Goal: Task Accomplishment & Management: Use online tool/utility

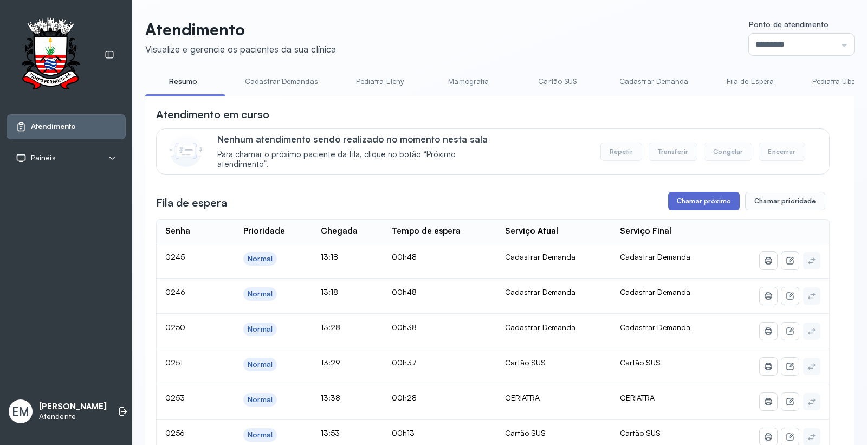
click at [692, 201] on button "Chamar próximo" at bounding box center [703, 201] width 71 height 18
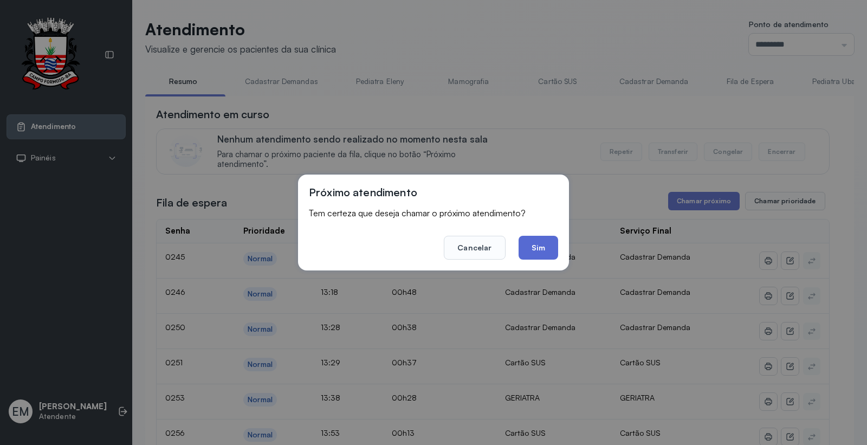
click at [528, 236] on button "Sim" at bounding box center [538, 248] width 40 height 24
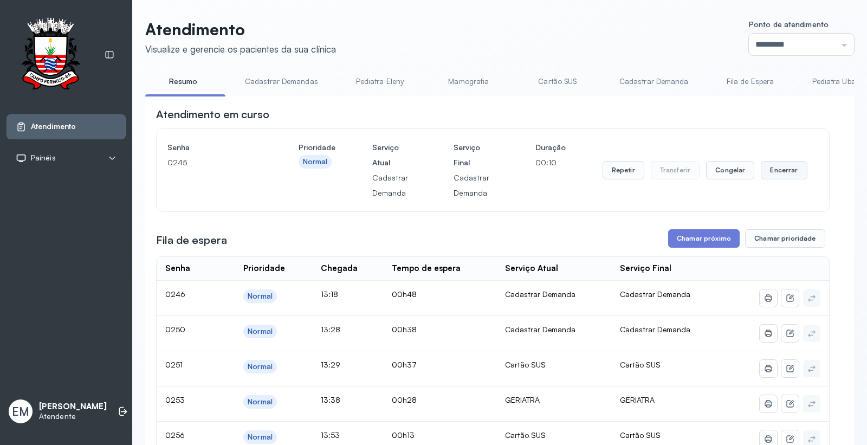
click at [770, 168] on button "Encerrar" at bounding box center [783, 170] width 46 height 18
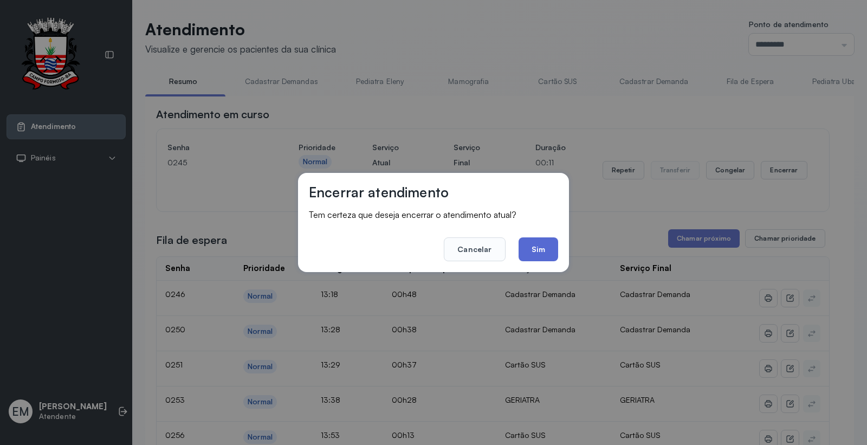
click at [542, 258] on button "Sim" at bounding box center [538, 249] width 40 height 24
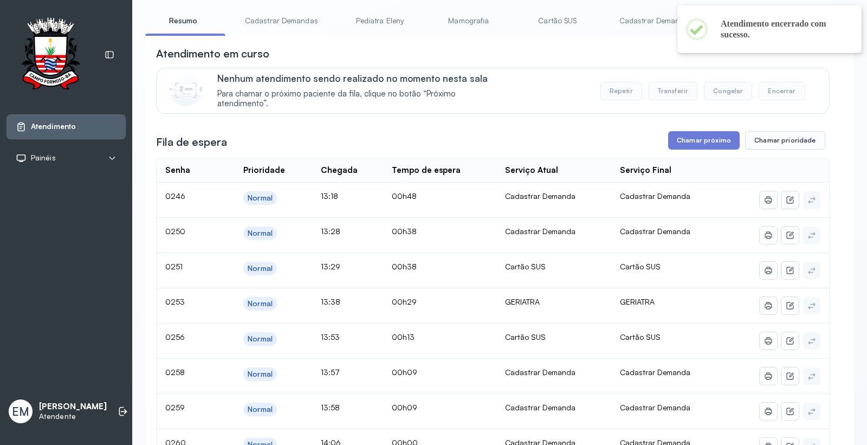
scroll to position [60, 0]
click at [708, 147] on button "Chamar próximo" at bounding box center [703, 141] width 71 height 18
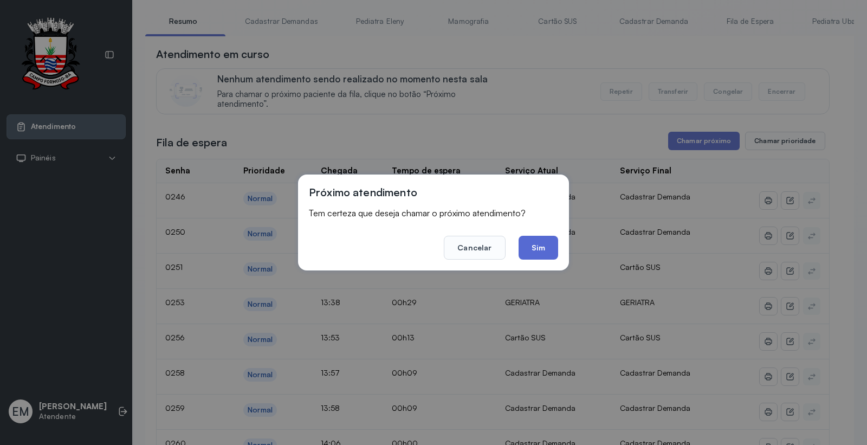
click at [537, 248] on button "Sim" at bounding box center [538, 248] width 40 height 24
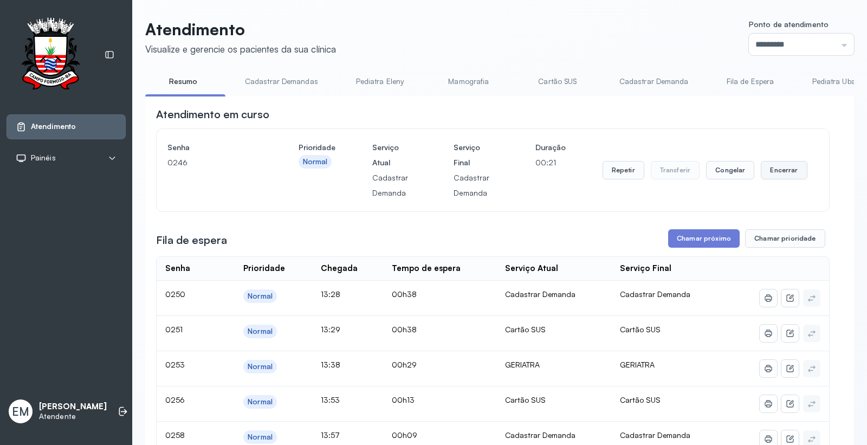
click at [760, 164] on button "Encerrar" at bounding box center [783, 170] width 46 height 18
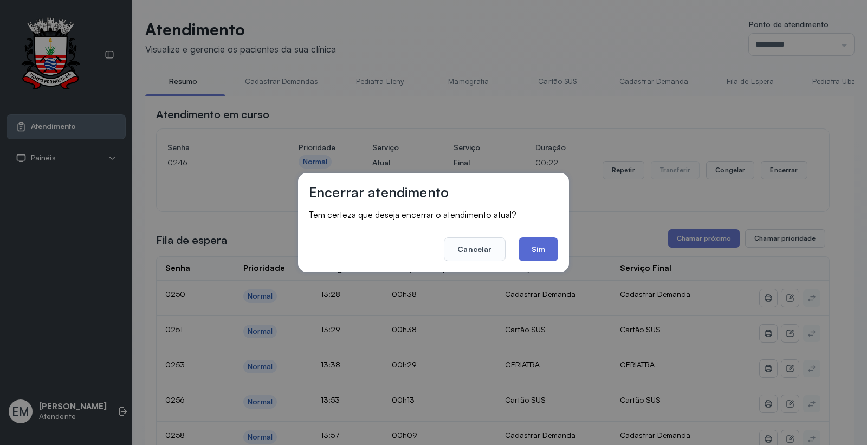
click at [538, 243] on button "Sim" at bounding box center [538, 249] width 40 height 24
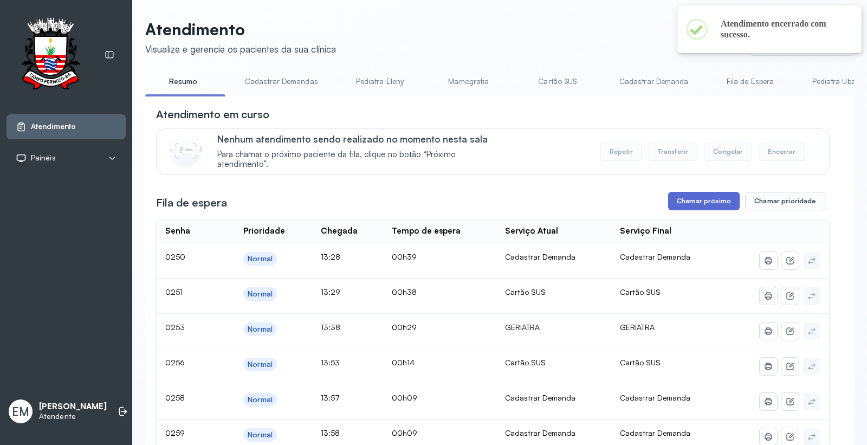
click at [715, 208] on button "Chamar próximo" at bounding box center [703, 201] width 71 height 18
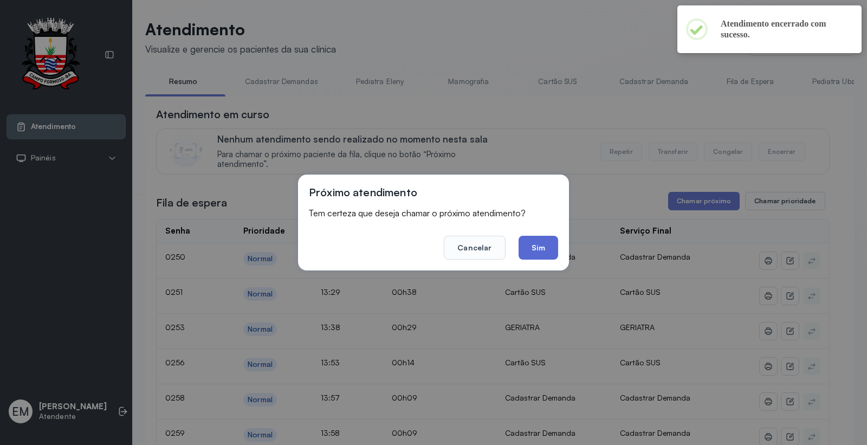
click at [555, 250] on button "Sim" at bounding box center [538, 248] width 40 height 24
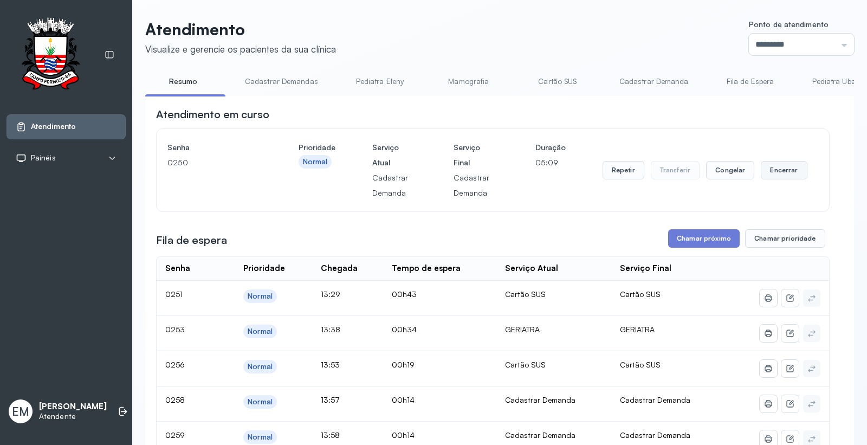
click at [773, 166] on button "Encerrar" at bounding box center [783, 170] width 46 height 18
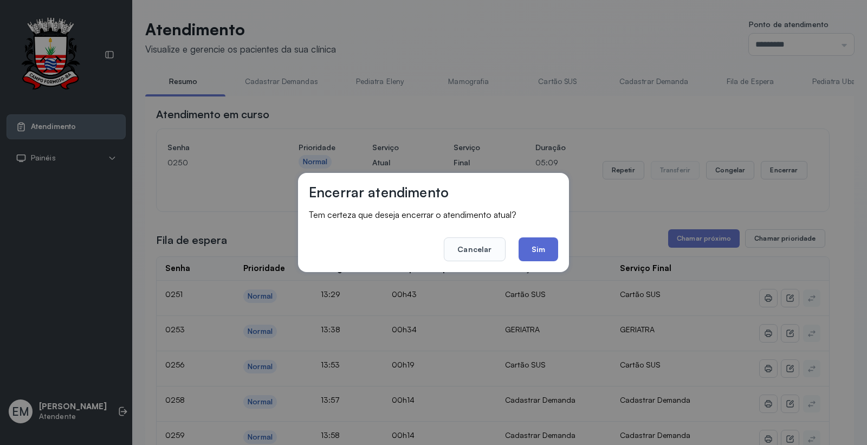
click at [535, 245] on button "Sim" at bounding box center [538, 249] width 40 height 24
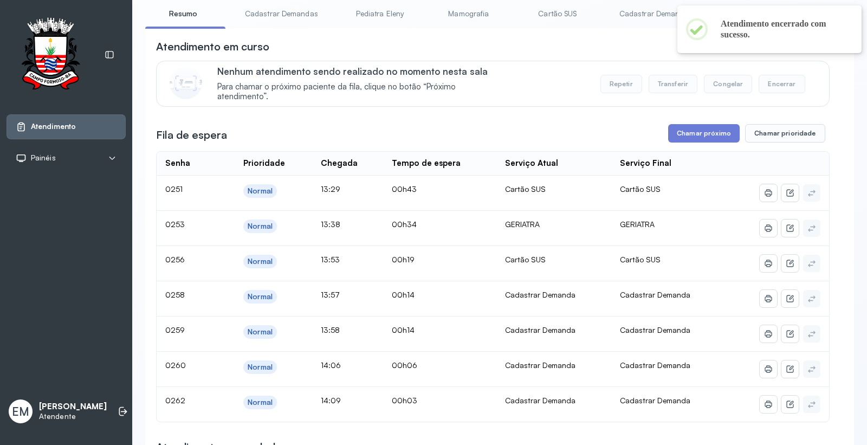
scroll to position [120, 0]
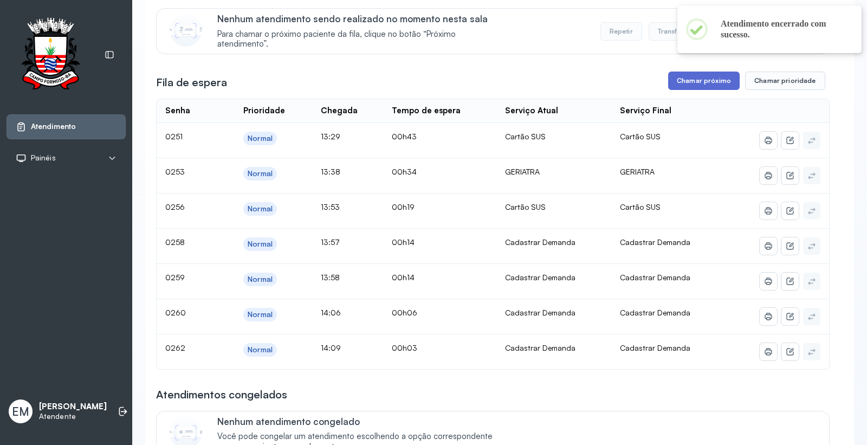
click at [688, 80] on button "Chamar próximo" at bounding box center [703, 80] width 71 height 18
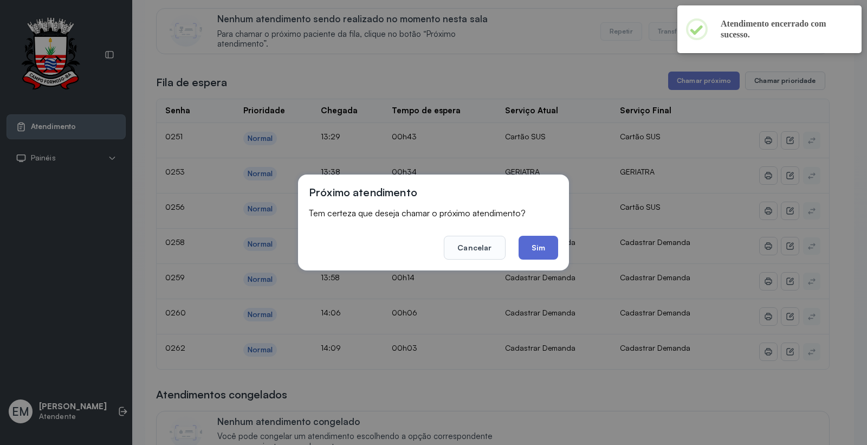
click at [554, 240] on button "Sim" at bounding box center [538, 248] width 40 height 24
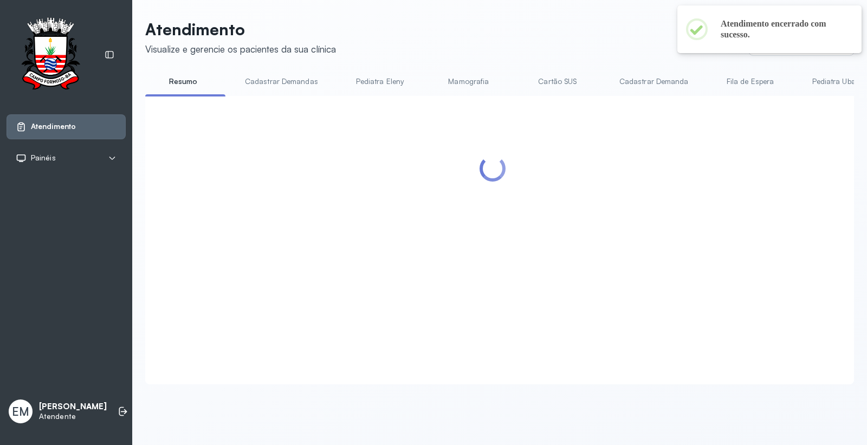
scroll to position [0, 0]
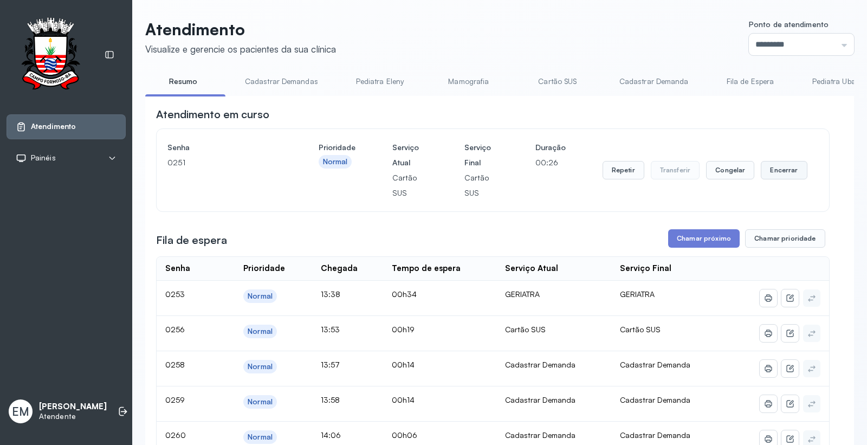
click at [770, 173] on button "Encerrar" at bounding box center [783, 170] width 46 height 18
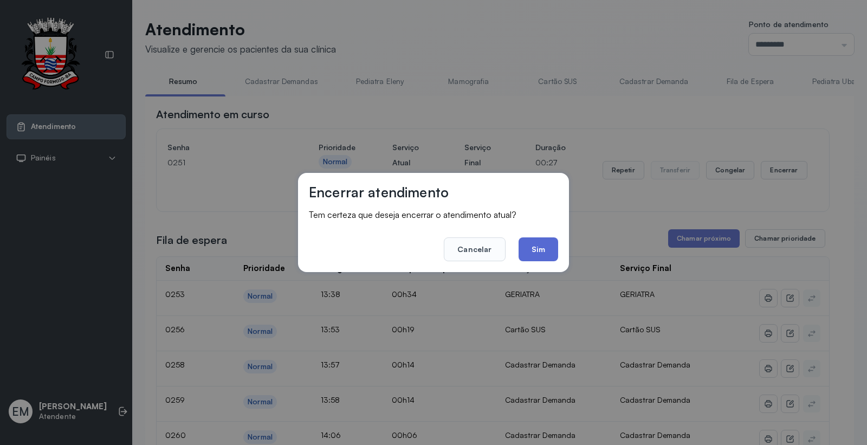
click at [538, 239] on button "Sim" at bounding box center [538, 249] width 40 height 24
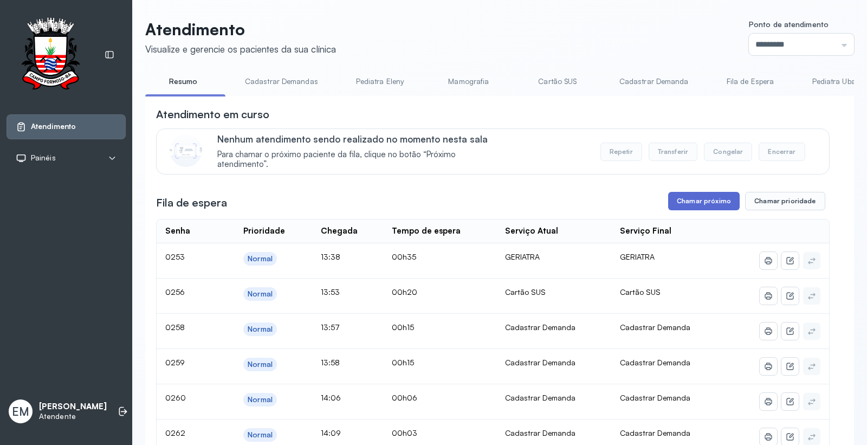
click at [700, 195] on button "Chamar próximo" at bounding box center [703, 201] width 71 height 18
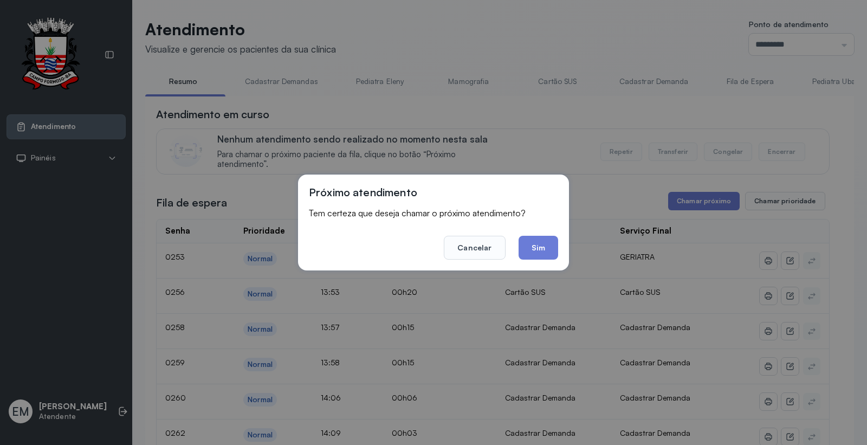
drag, startPoint x: 553, startPoint y: 253, endPoint x: 549, endPoint y: 248, distance: 6.9
click at [550, 252] on button "Sim" at bounding box center [538, 248] width 40 height 24
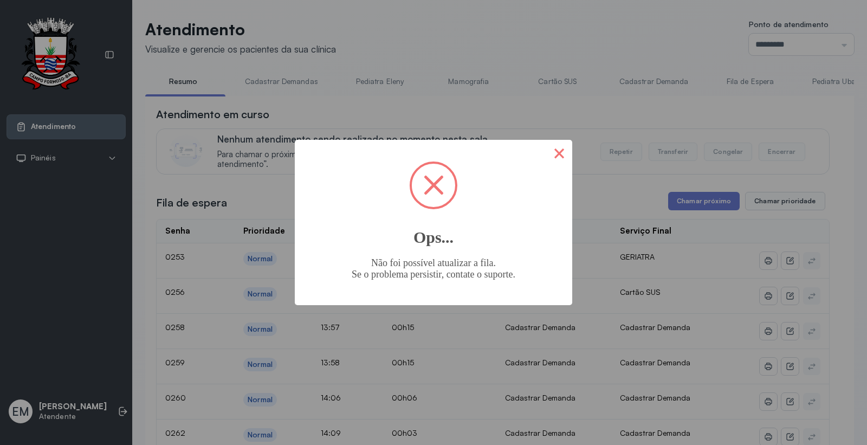
click at [570, 157] on button "×" at bounding box center [559, 153] width 26 height 26
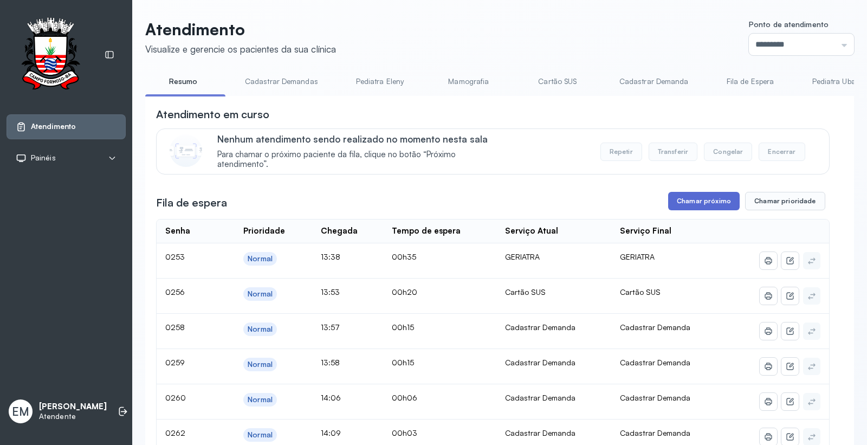
click at [723, 199] on button "Chamar próximo" at bounding box center [703, 201] width 71 height 18
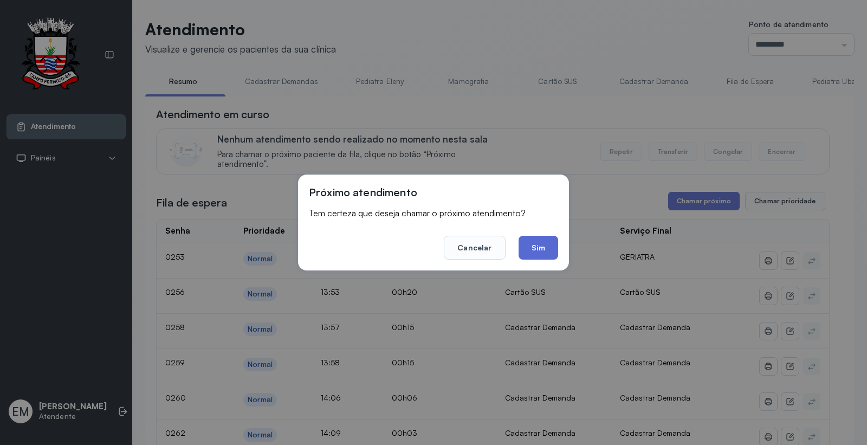
click at [546, 240] on button "Sim" at bounding box center [538, 248] width 40 height 24
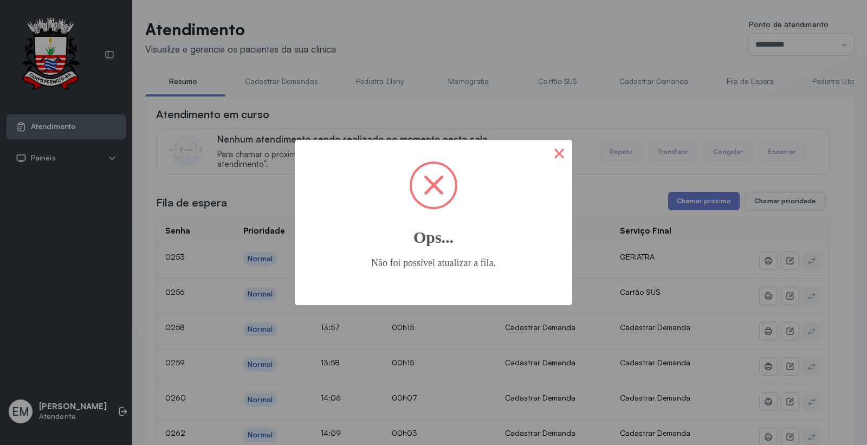
click at [561, 157] on button "×" at bounding box center [559, 153] width 26 height 26
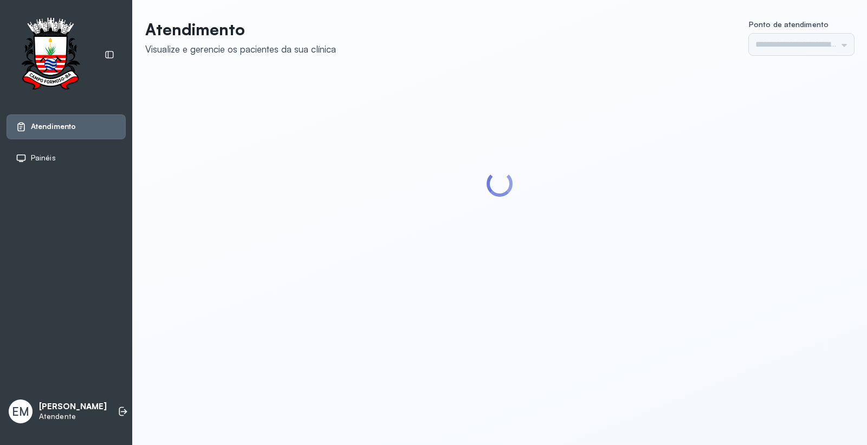
type input "*********"
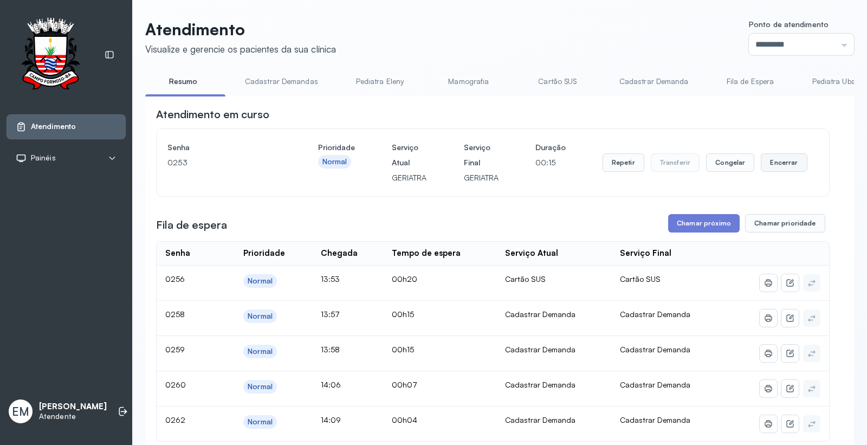
click at [767, 162] on button "Encerrar" at bounding box center [783, 162] width 46 height 18
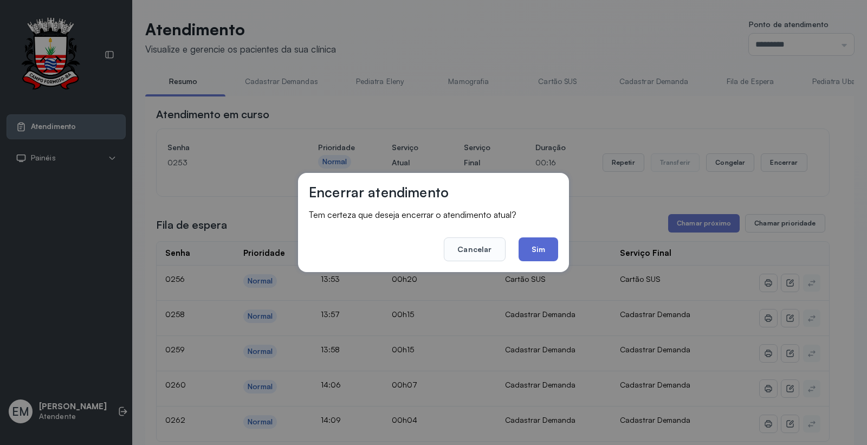
click at [538, 245] on button "Sim" at bounding box center [538, 249] width 40 height 24
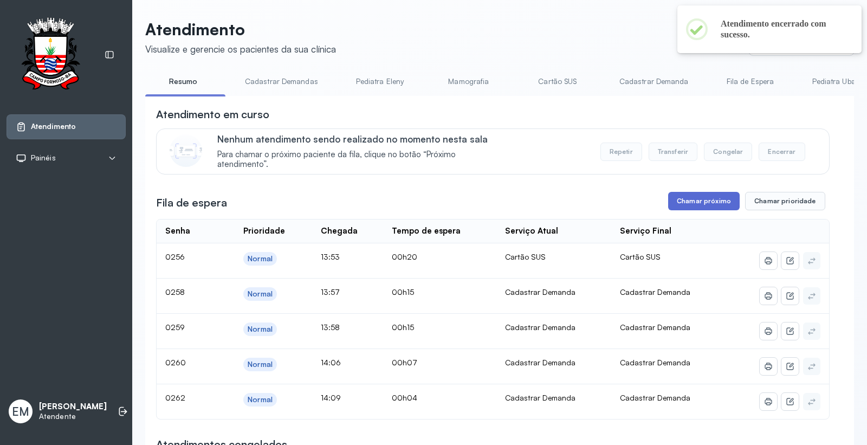
click at [694, 199] on button "Chamar próximo" at bounding box center [703, 201] width 71 height 18
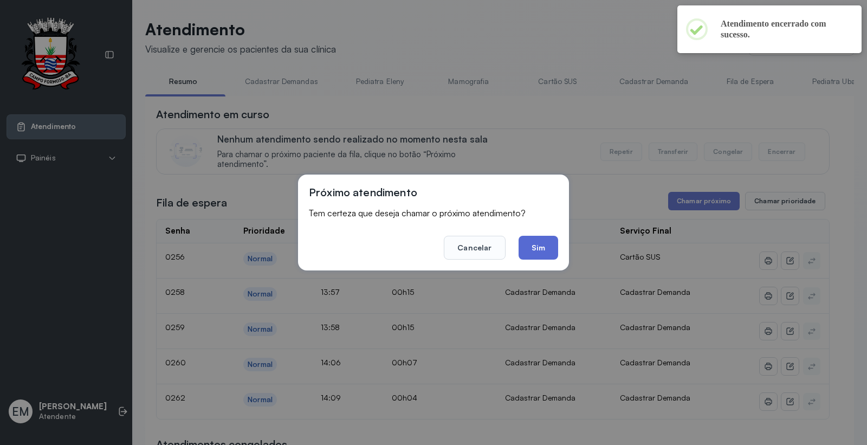
click at [548, 251] on button "Sim" at bounding box center [538, 248] width 40 height 24
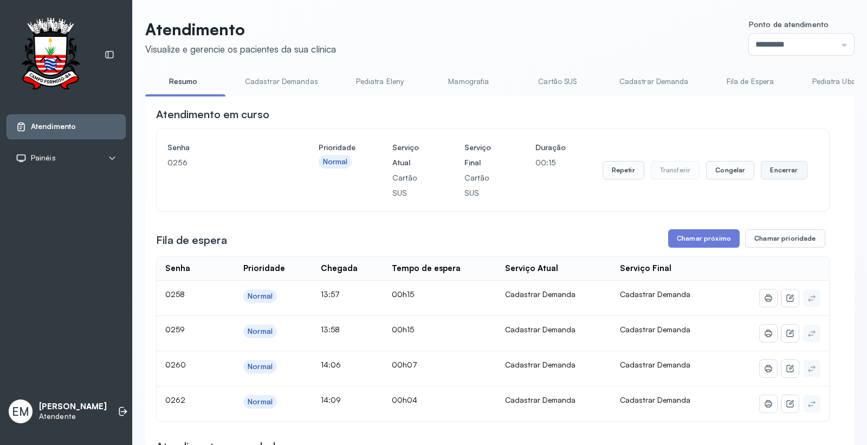
click at [775, 177] on button "Encerrar" at bounding box center [783, 170] width 46 height 18
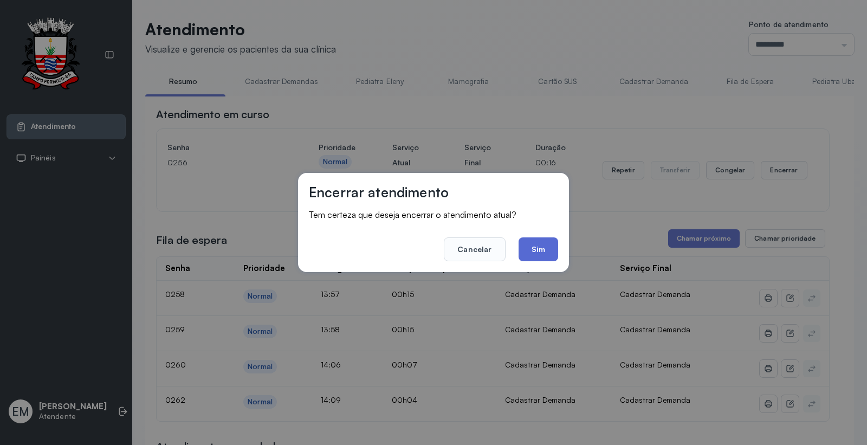
click at [519, 250] on button "Sim" at bounding box center [538, 249] width 40 height 24
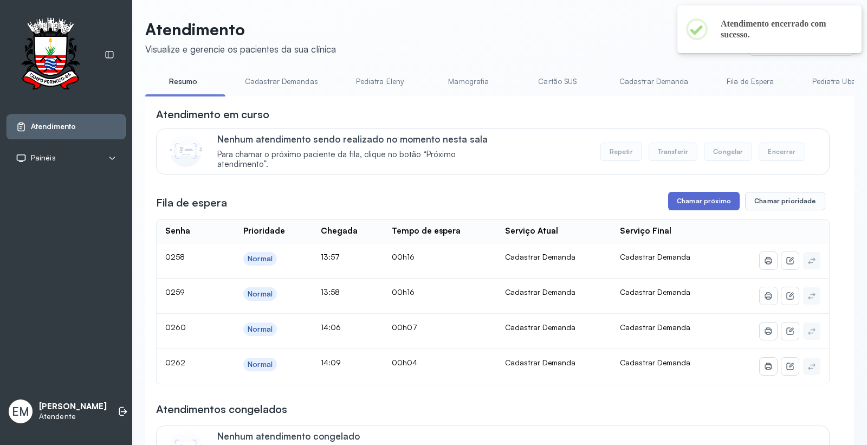
click at [681, 209] on button "Chamar próximo" at bounding box center [703, 201] width 71 height 18
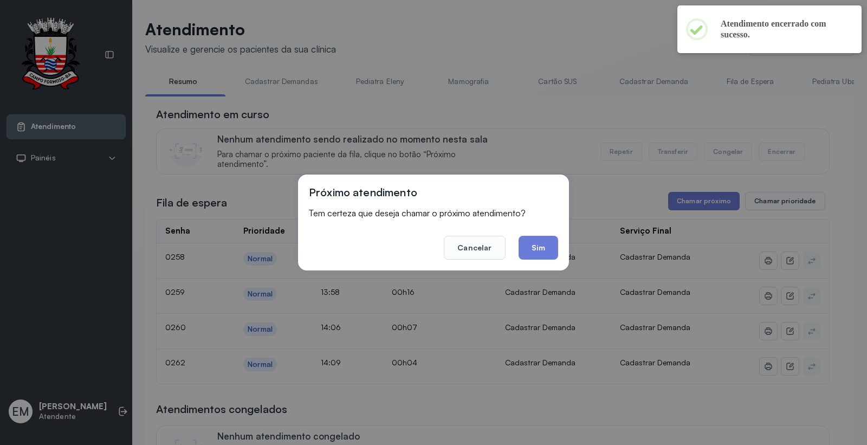
click at [539, 247] on button "Sim" at bounding box center [538, 248] width 40 height 24
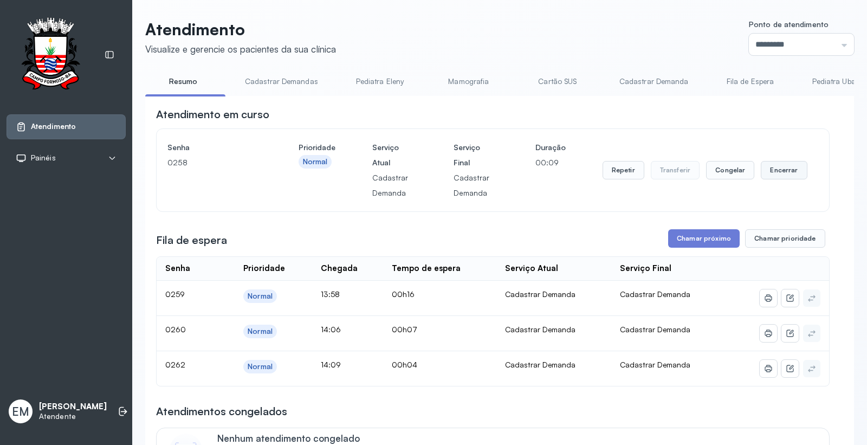
click at [765, 168] on button "Encerrar" at bounding box center [783, 170] width 46 height 18
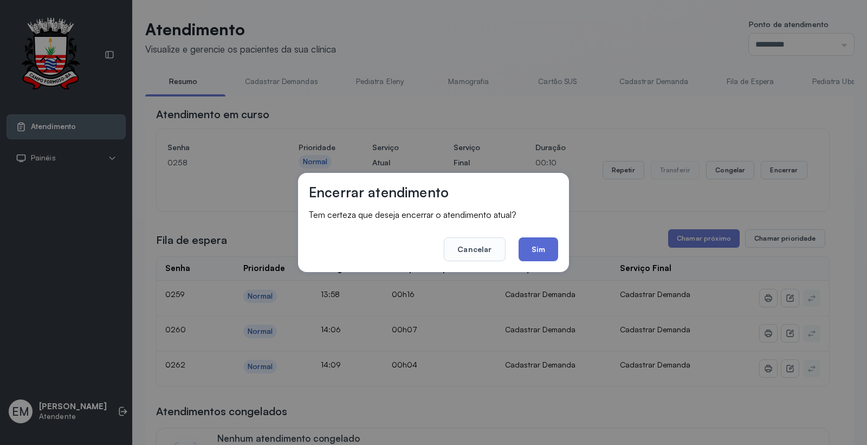
click at [545, 251] on button "Sim" at bounding box center [538, 249] width 40 height 24
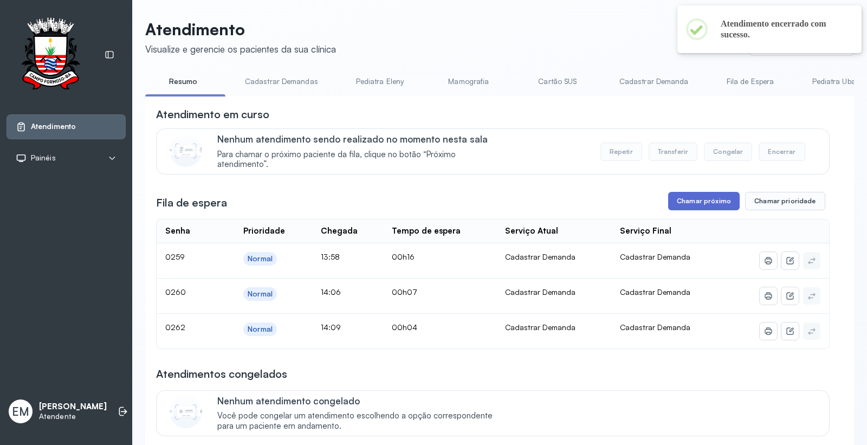
click at [672, 203] on button "Chamar próximo" at bounding box center [703, 201] width 71 height 18
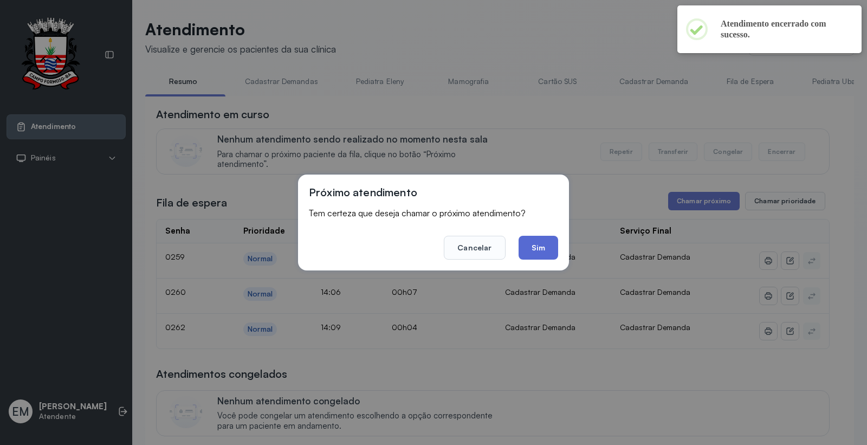
click at [548, 242] on button "Sim" at bounding box center [538, 248] width 40 height 24
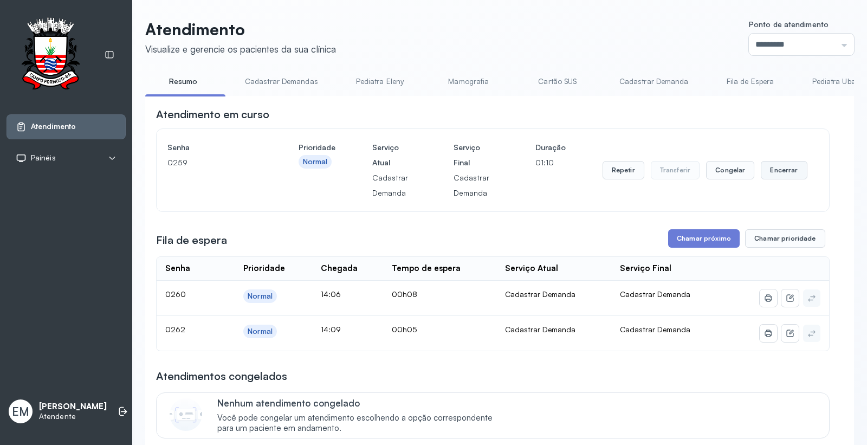
click at [772, 170] on button "Encerrar" at bounding box center [783, 170] width 46 height 18
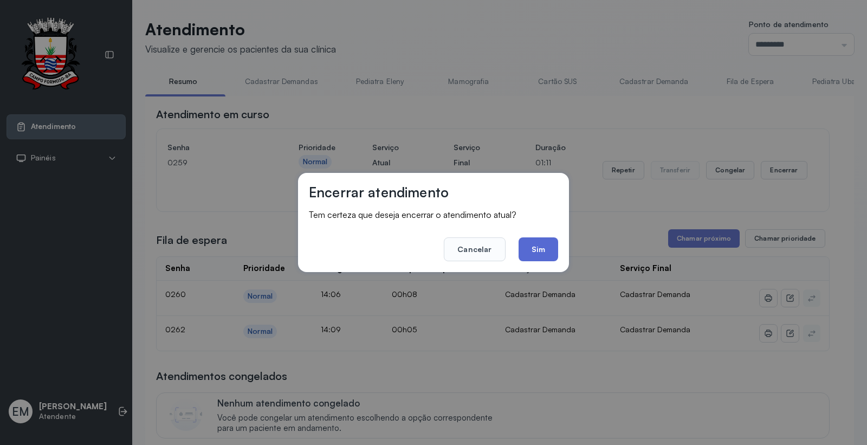
click at [554, 252] on button "Sim" at bounding box center [538, 249] width 40 height 24
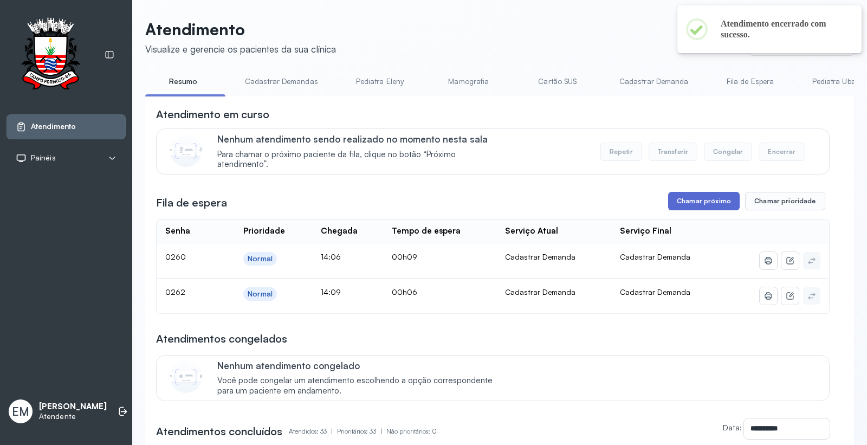
click at [698, 206] on button "Chamar próximo" at bounding box center [703, 201] width 71 height 18
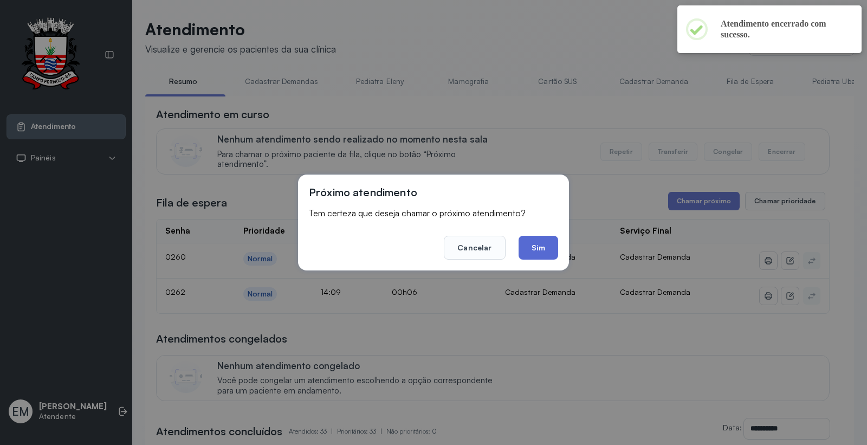
click at [543, 245] on button "Sim" at bounding box center [538, 248] width 40 height 24
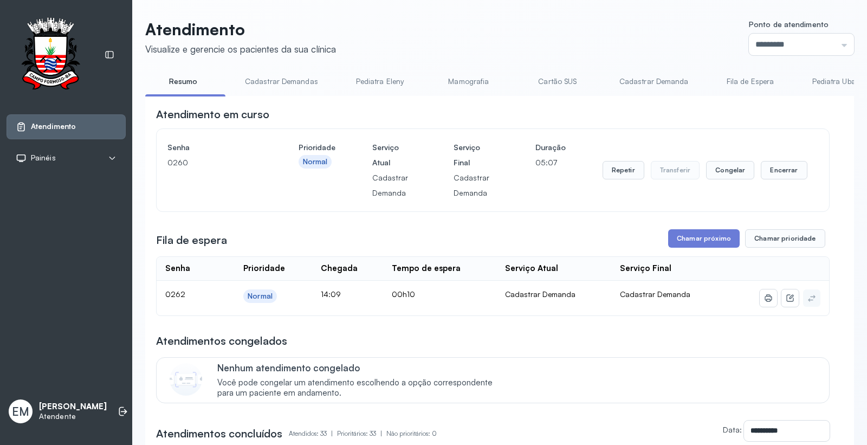
click at [807, 171] on div "Senha 0260 Prioridade Normal Serviço Atual Cadastrar Demanda Serviço Final Cada…" at bounding box center [492, 170] width 651 height 61
click at [760, 172] on button "Encerrar" at bounding box center [783, 170] width 46 height 18
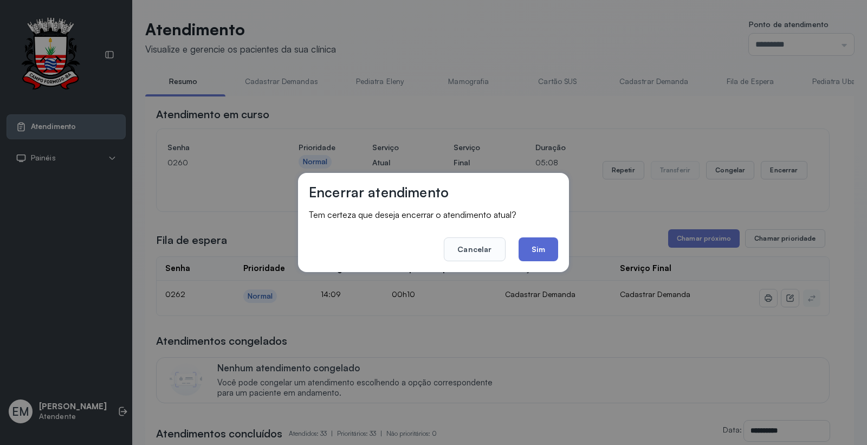
click at [530, 247] on button "Sim" at bounding box center [538, 249] width 40 height 24
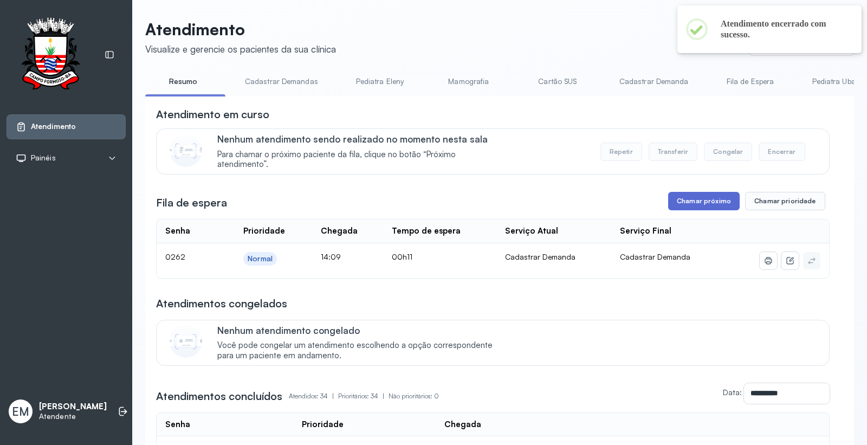
click at [692, 200] on button "Chamar próximo" at bounding box center [703, 201] width 71 height 18
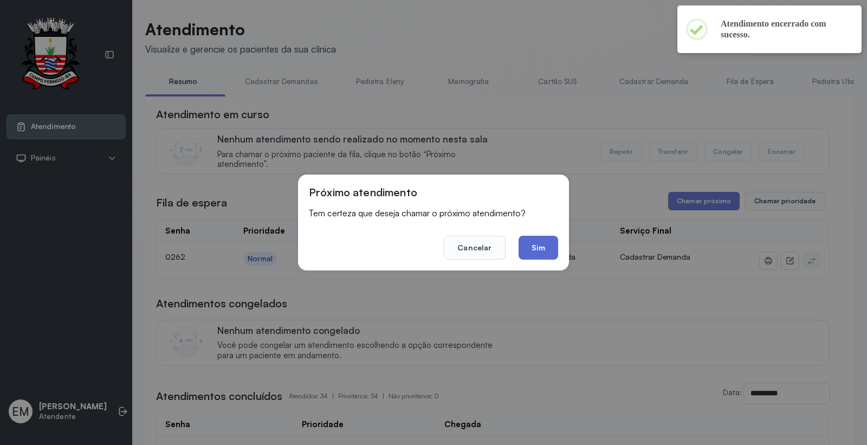
click at [547, 241] on button "Sim" at bounding box center [538, 248] width 40 height 24
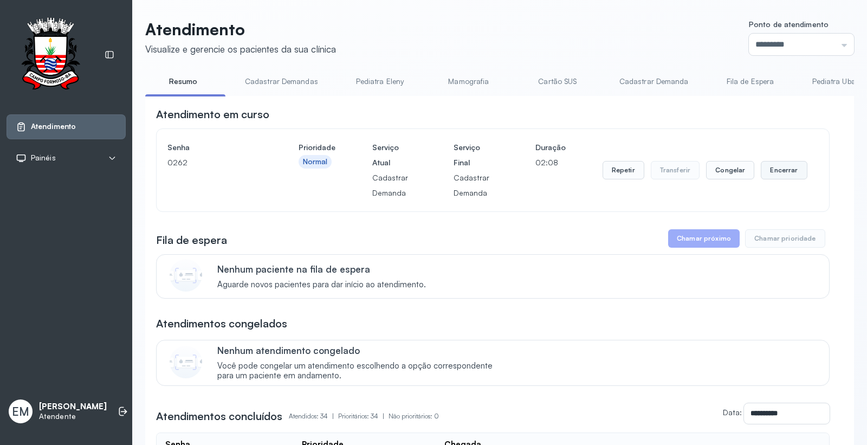
click at [783, 171] on button "Encerrar" at bounding box center [783, 170] width 46 height 18
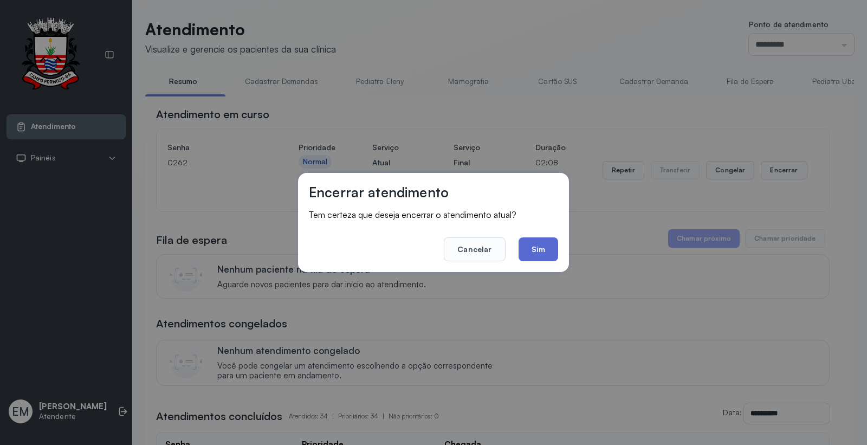
click at [532, 248] on button "Sim" at bounding box center [538, 249] width 40 height 24
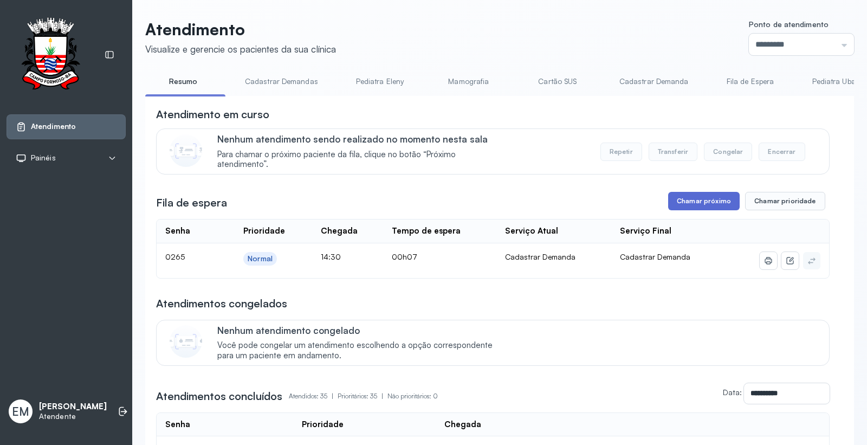
click at [707, 209] on button "Chamar próximo" at bounding box center [703, 201] width 71 height 18
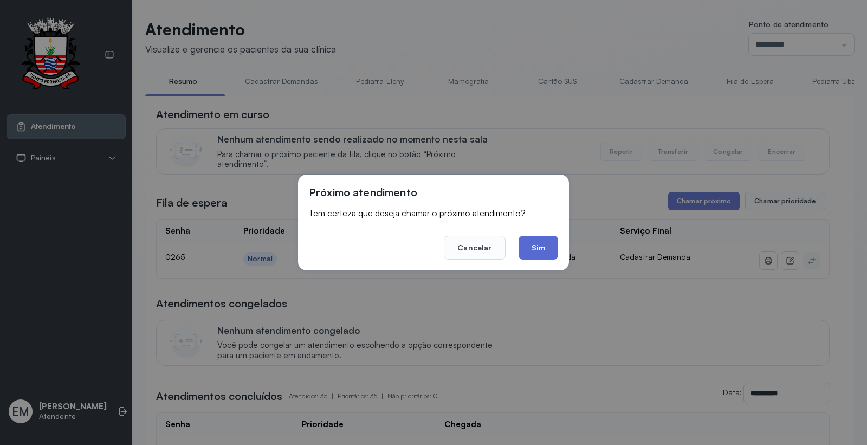
click at [537, 248] on button "Sim" at bounding box center [538, 248] width 40 height 24
